Goal: Task Accomplishment & Management: Manage account settings

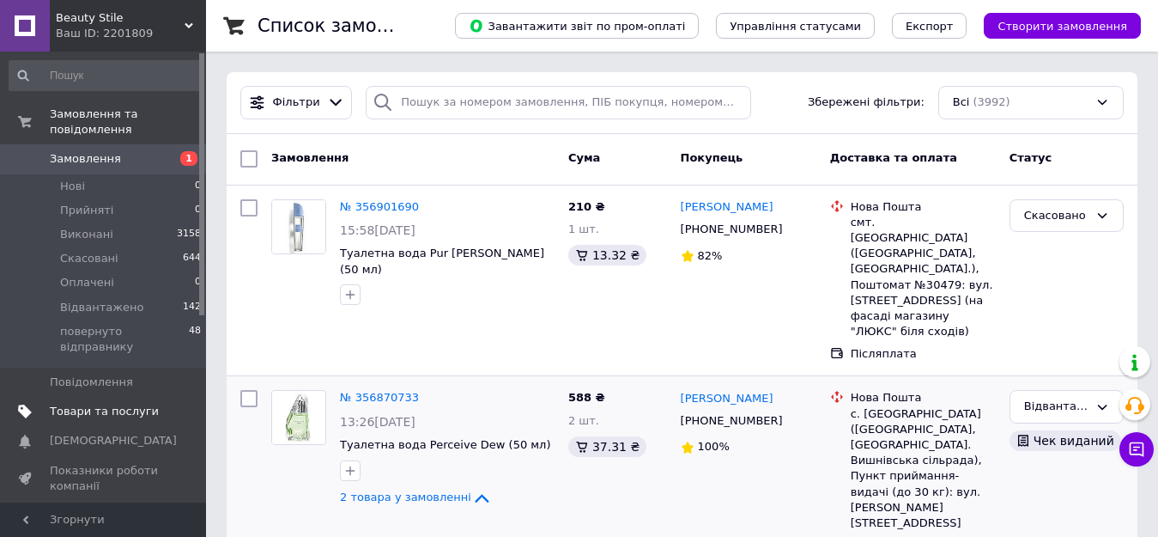
click at [82, 403] on span "Товари та послуги" at bounding box center [104, 410] width 109 height 15
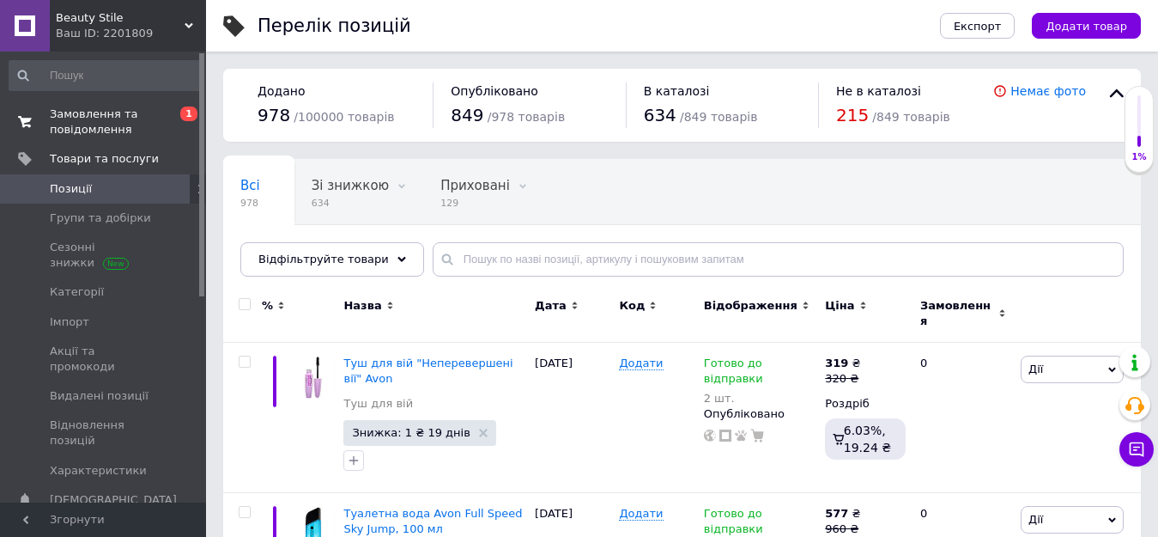
click at [92, 123] on span "Замовлення та повідомлення" at bounding box center [104, 121] width 109 height 31
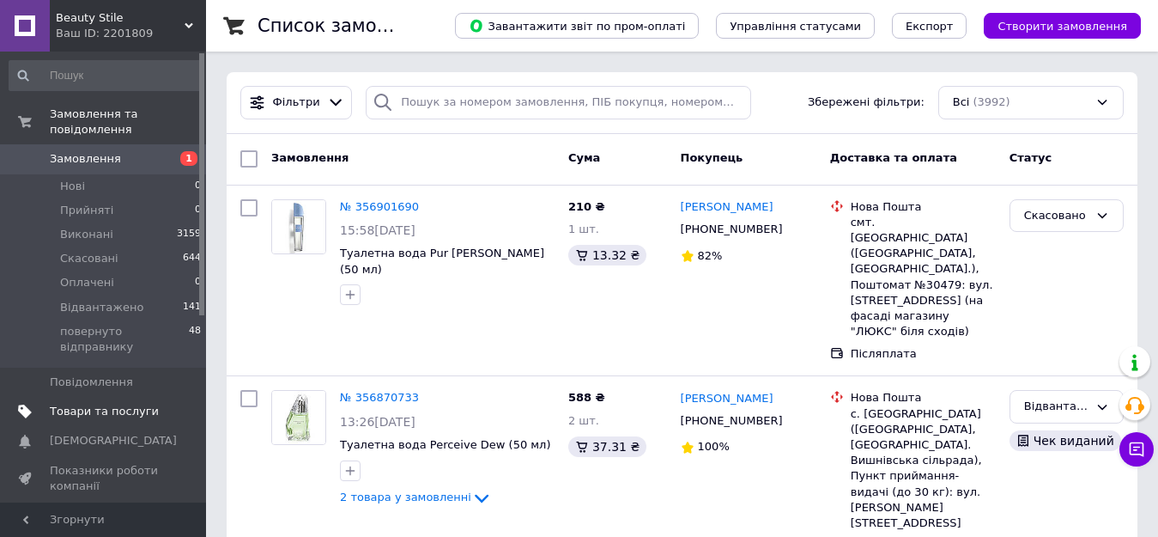
click at [57, 403] on span "Товари та послуги" at bounding box center [104, 410] width 109 height 15
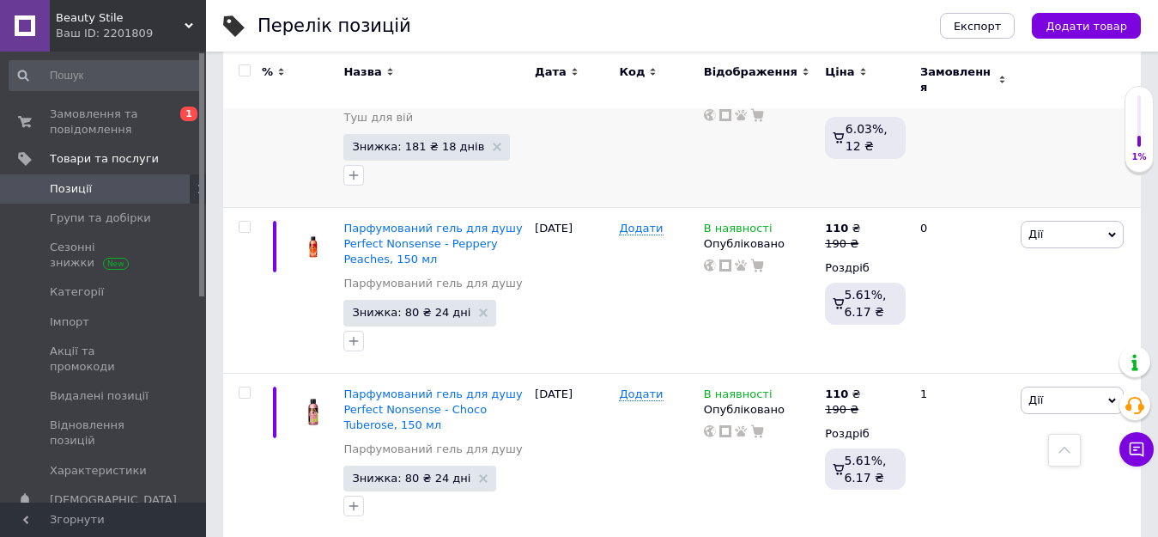
scroll to position [429, 0]
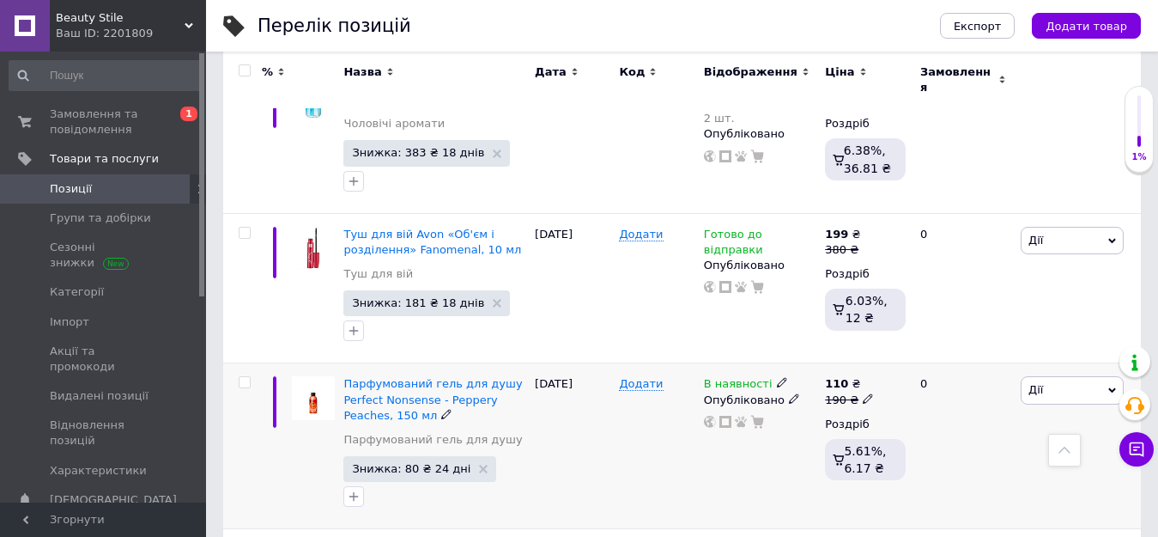
click at [777, 377] on icon at bounding box center [782, 382] width 10 height 10
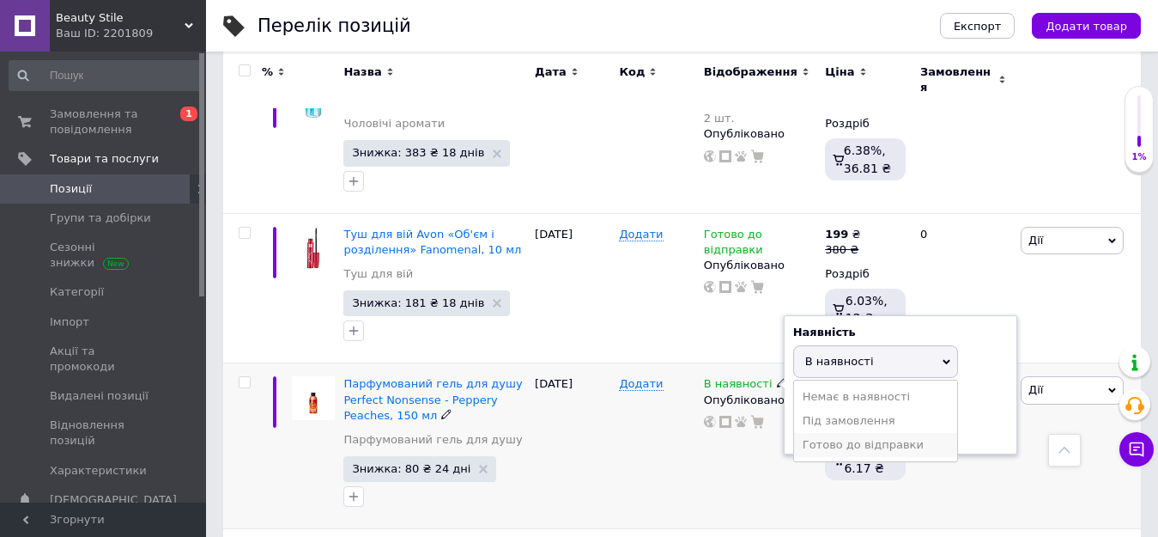
click at [852, 433] on li "Готово до відправки" at bounding box center [875, 445] width 163 height 24
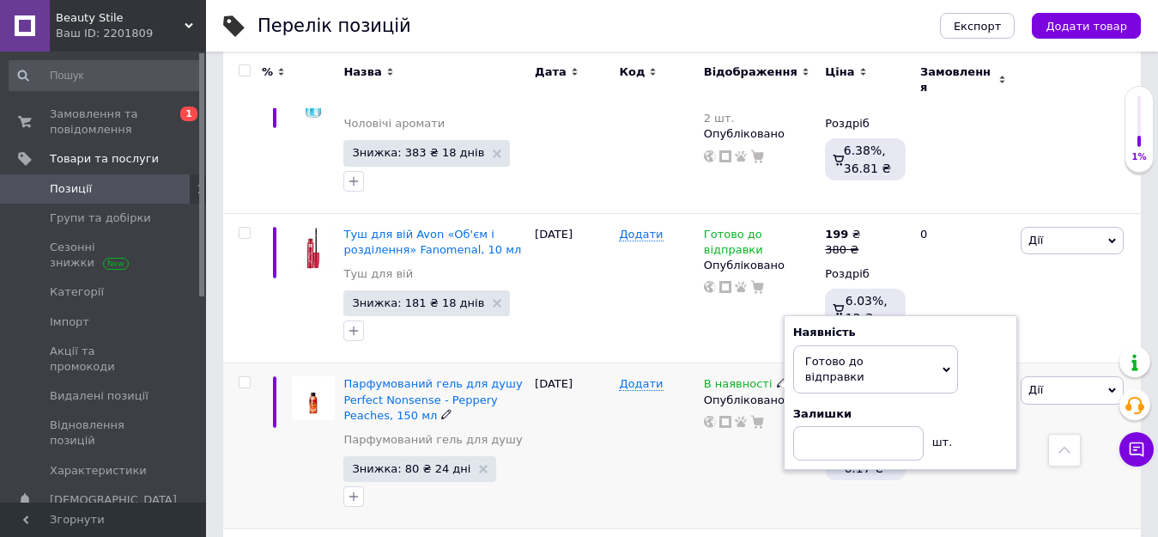
click at [582, 464] on div "[DATE]" at bounding box center [573, 446] width 84 height 166
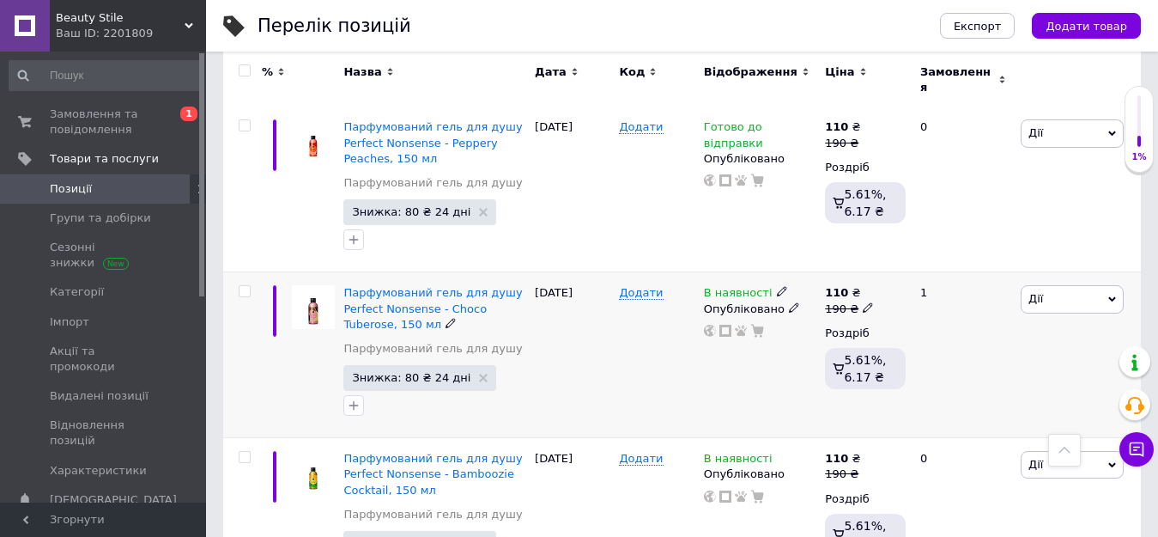
scroll to position [773, 0]
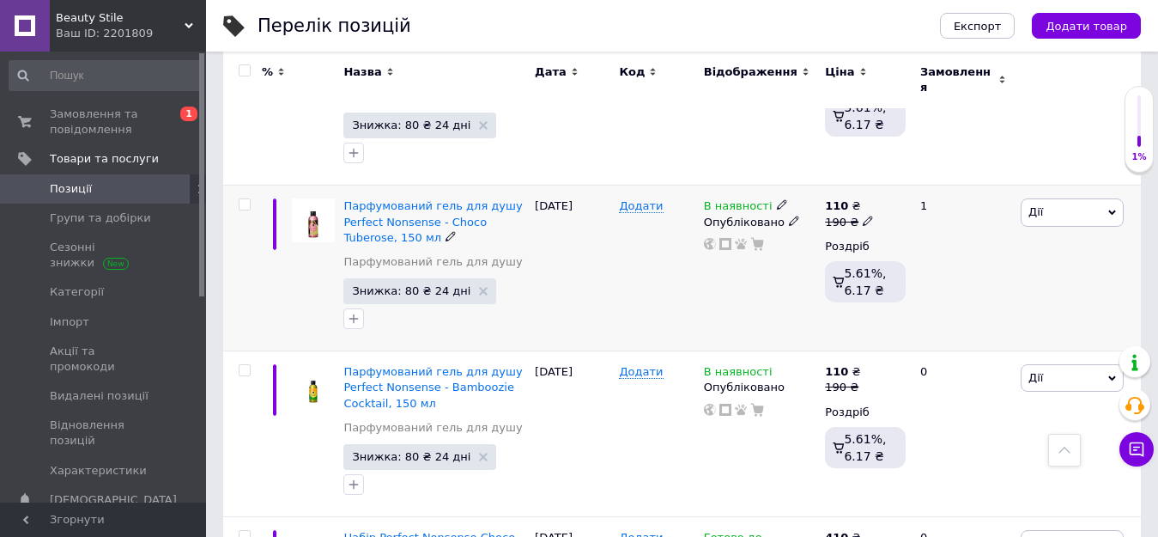
click at [777, 198] on span at bounding box center [782, 204] width 10 height 12
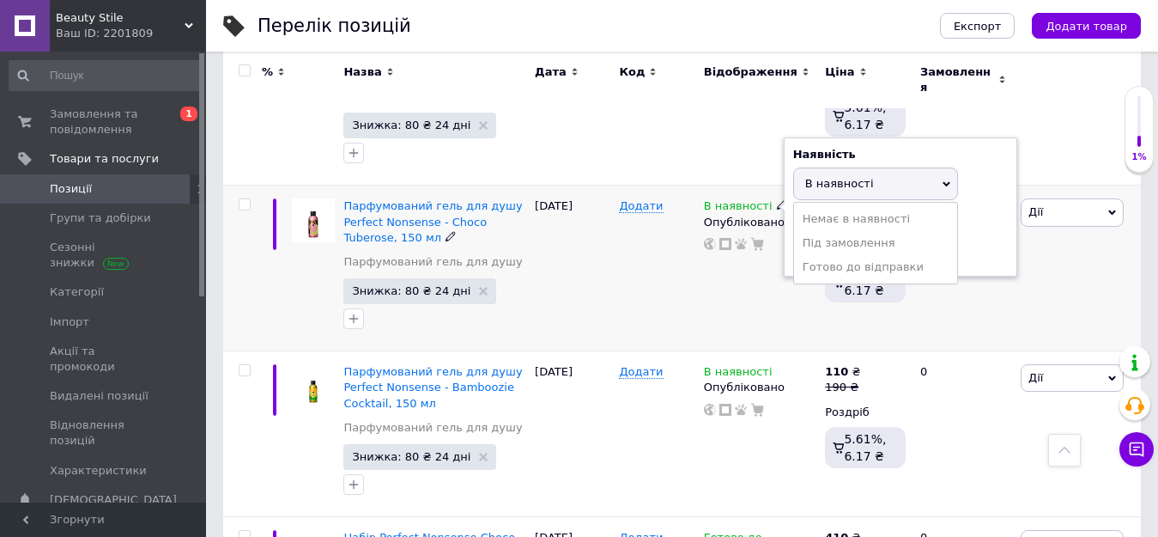
click at [870, 255] on li "Готово до відправки" at bounding box center [875, 267] width 163 height 24
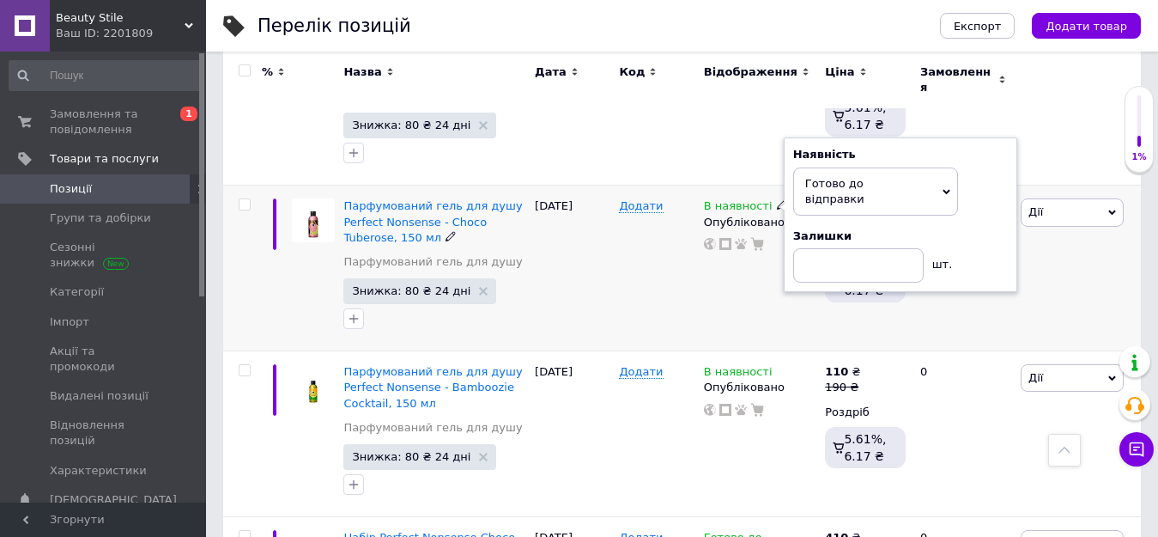
click at [621, 306] on div "Додати" at bounding box center [657, 268] width 84 height 166
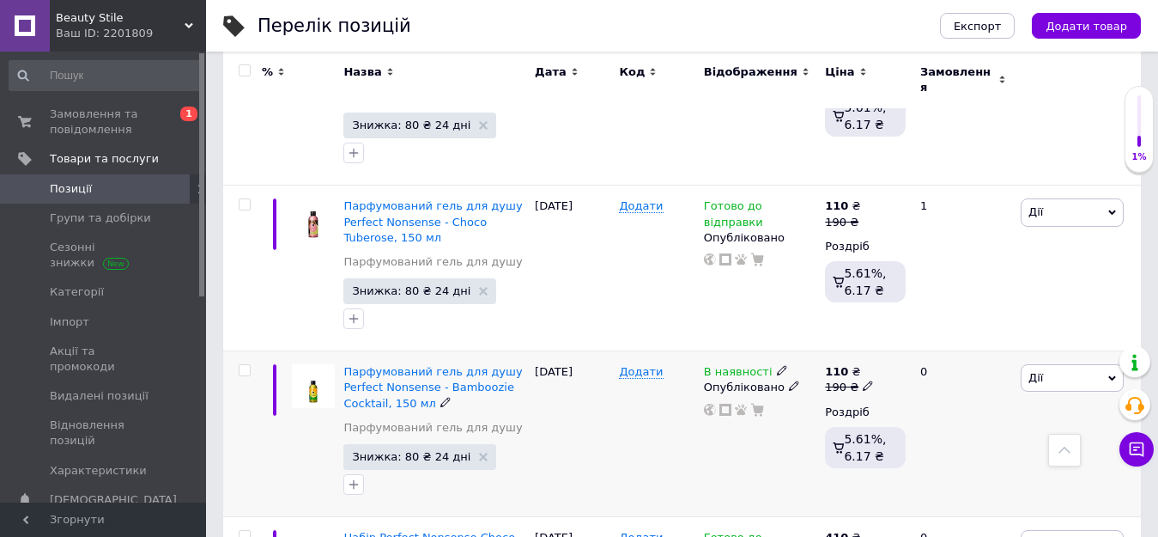
click at [777, 366] on use at bounding box center [781, 370] width 9 height 9
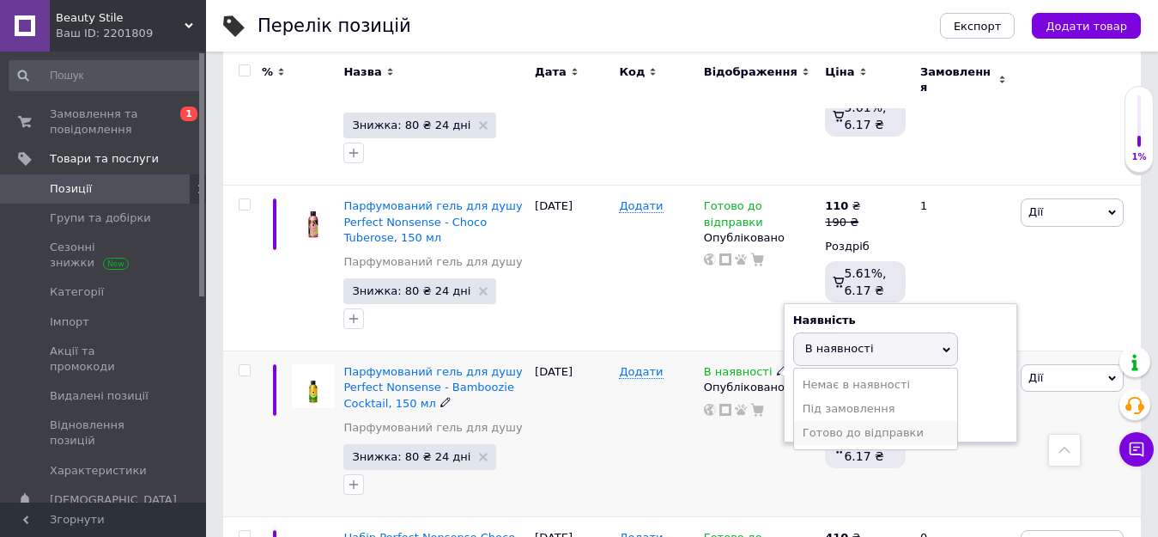
click at [862, 422] on li "Готово до відправки" at bounding box center [875, 433] width 163 height 24
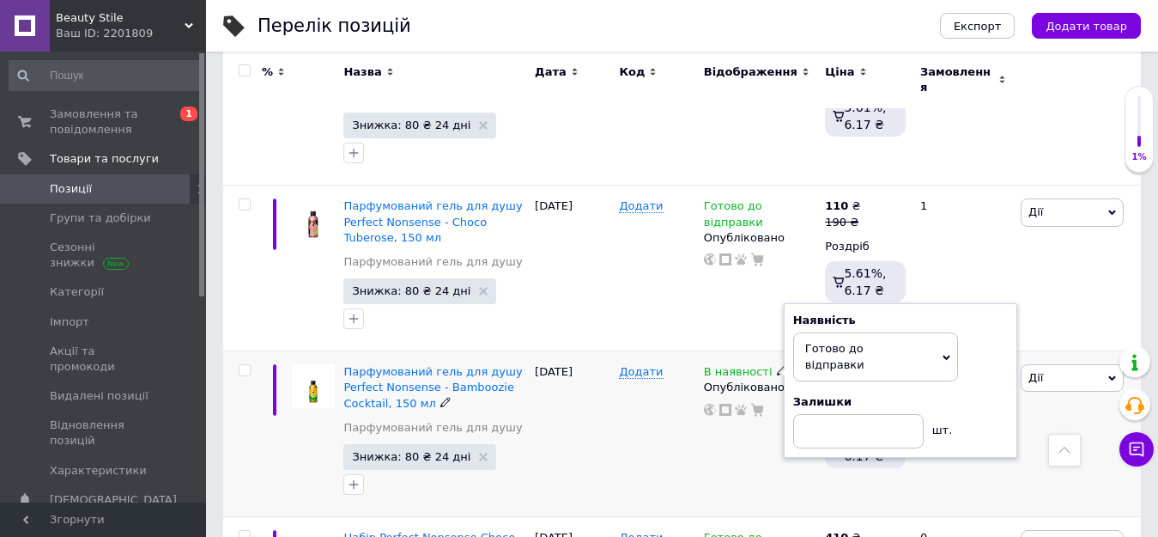
click at [679, 432] on div "Додати" at bounding box center [657, 434] width 84 height 166
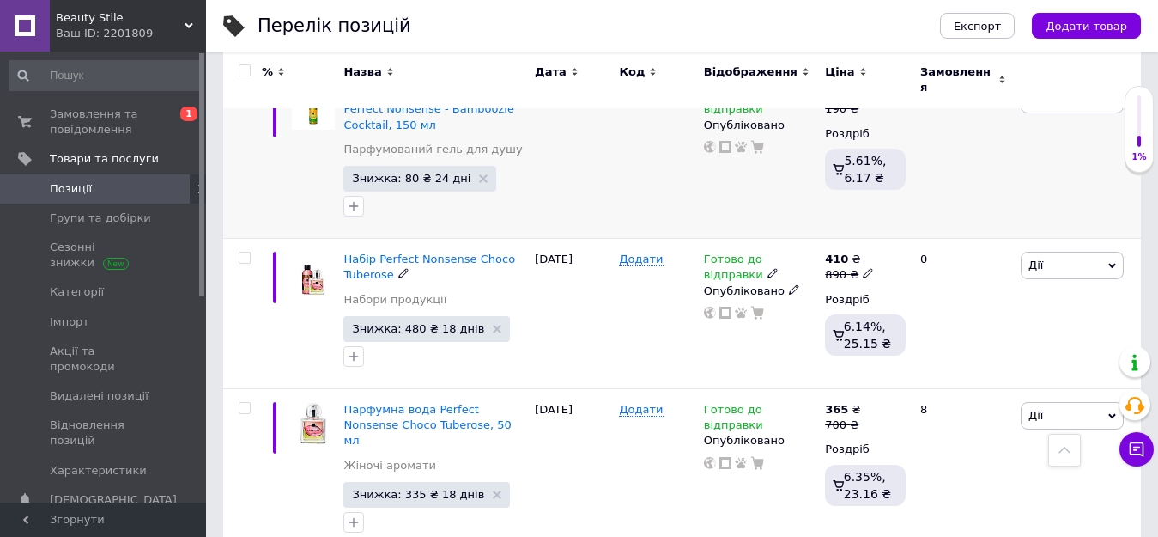
scroll to position [1040, 0]
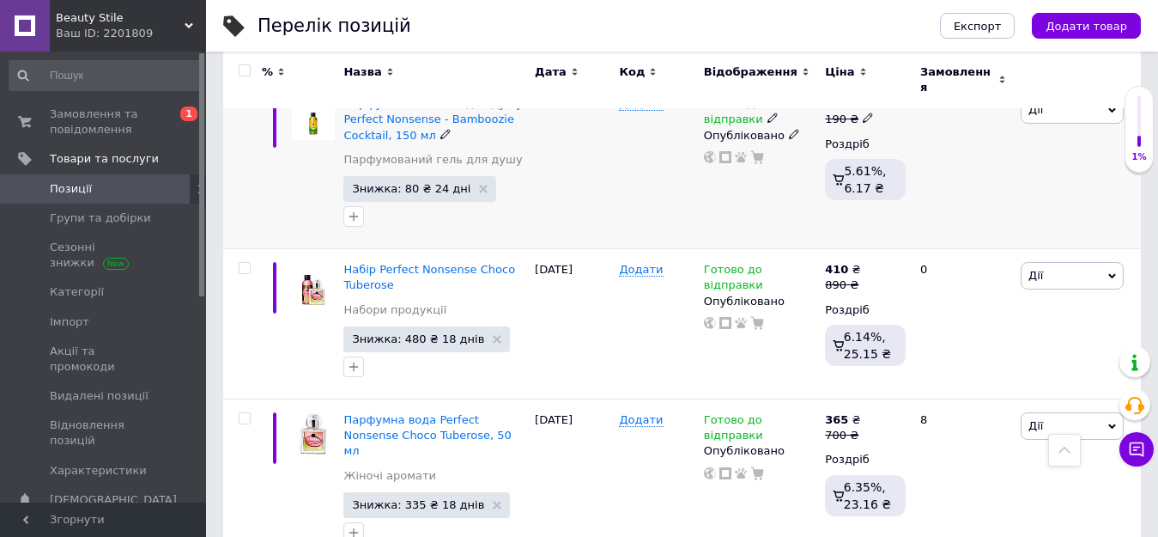
click at [604, 182] on div "[DATE]" at bounding box center [573, 166] width 84 height 166
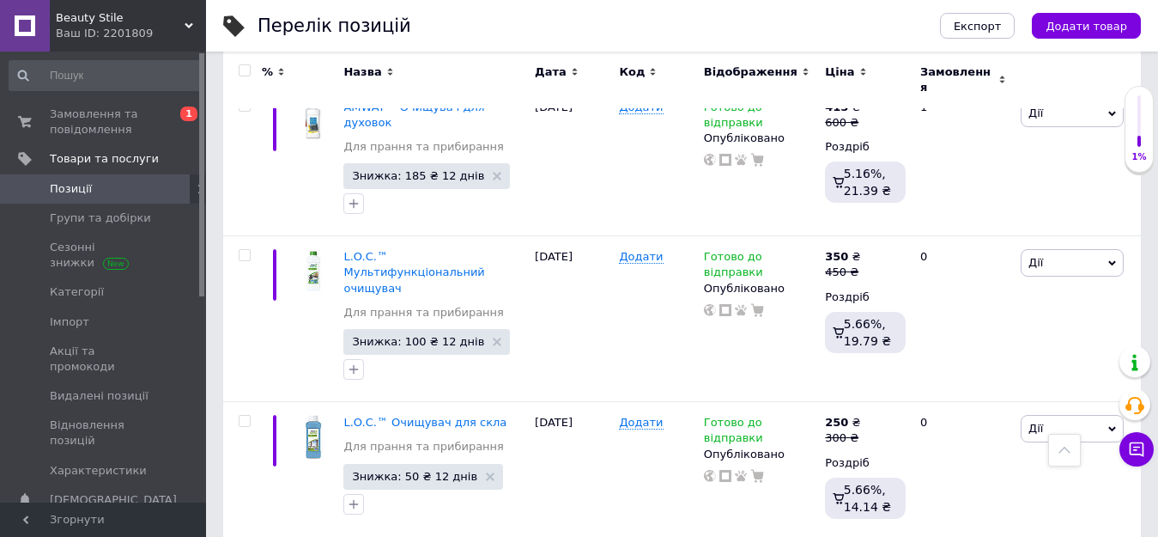
scroll to position [6347, 0]
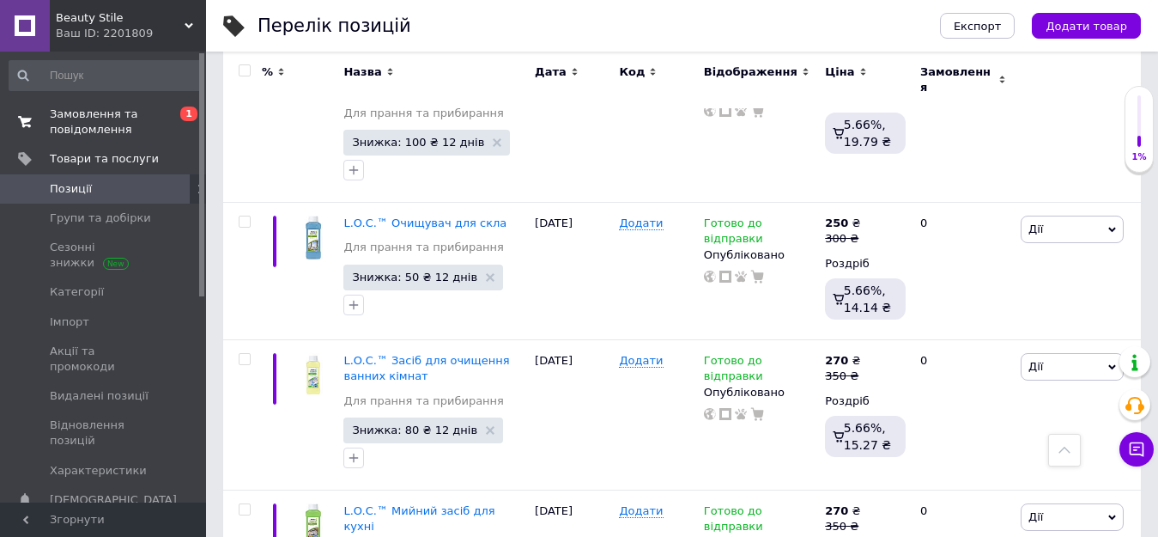
click at [79, 123] on span "Замовлення та повідомлення" at bounding box center [104, 121] width 109 height 31
